Goal: Information Seeking & Learning: Learn about a topic

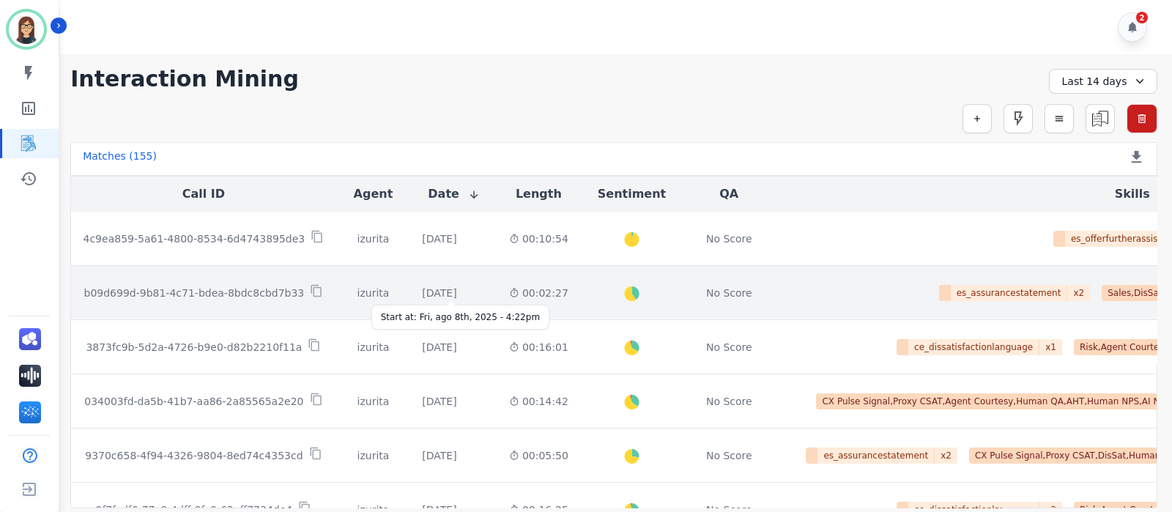
click at [422, 289] on div "[DATE]" at bounding box center [439, 293] width 34 height 15
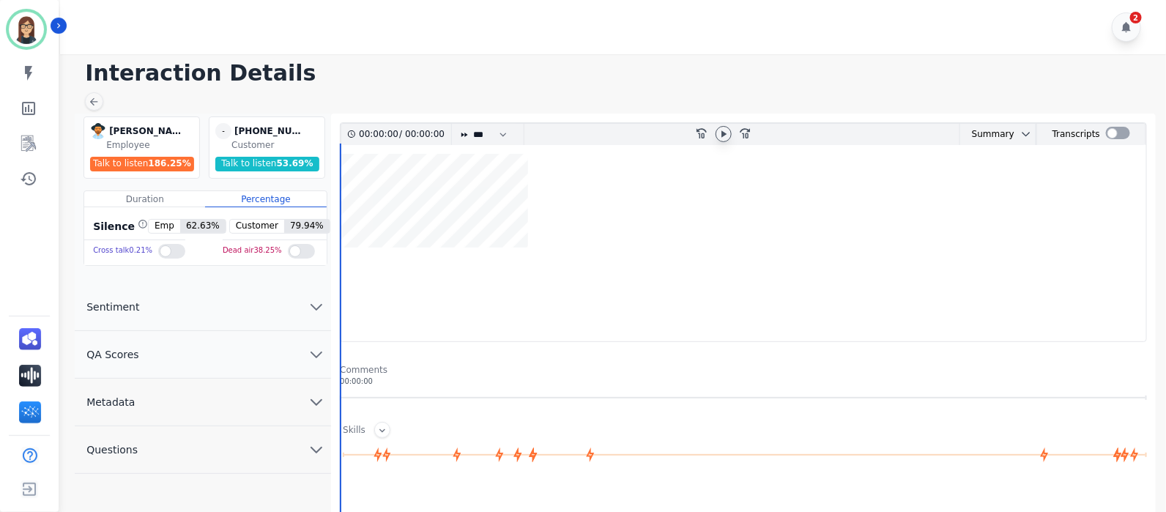
click at [719, 126] on div at bounding box center [724, 134] width 16 height 16
click at [727, 133] on icon at bounding box center [724, 134] width 12 height 12
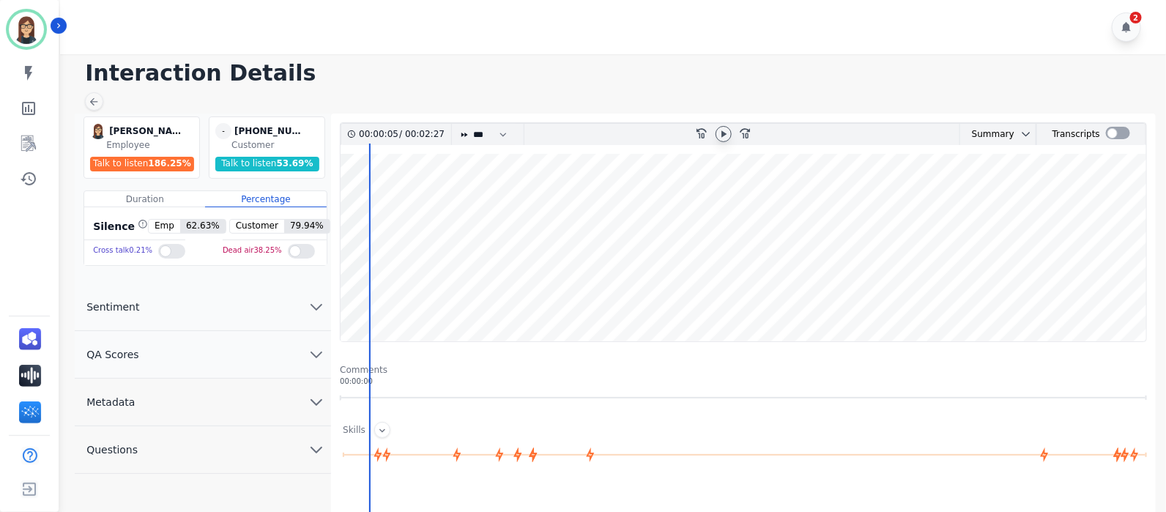
click at [377, 294] on wave at bounding box center [744, 247] width 806 height 187
click at [518, 294] on wave at bounding box center [744, 247] width 806 height 187
click at [696, 302] on wave at bounding box center [744, 247] width 806 height 187
click at [806, 295] on wave at bounding box center [744, 247] width 806 height 187
click at [1003, 286] on wave at bounding box center [744, 247] width 806 height 187
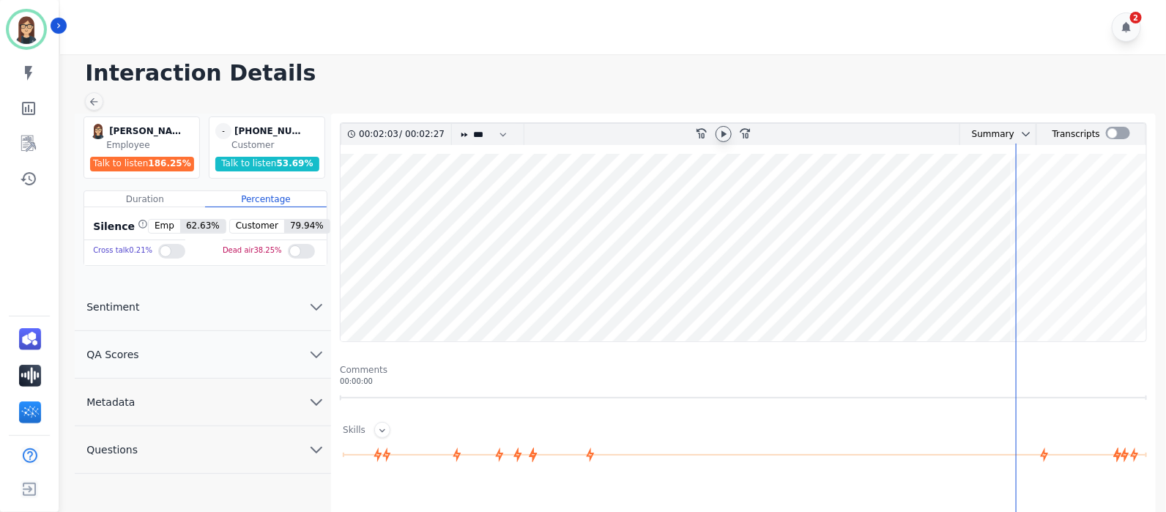
click at [1119, 291] on wave at bounding box center [744, 247] width 806 height 187
